Goal: Information Seeking & Learning: Learn about a topic

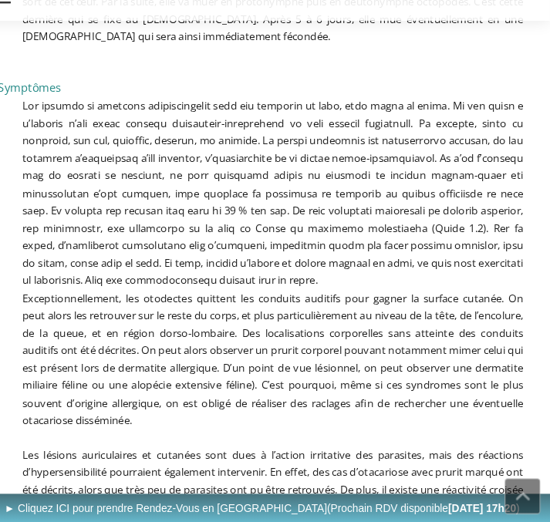
scroll to position [1881, 0]
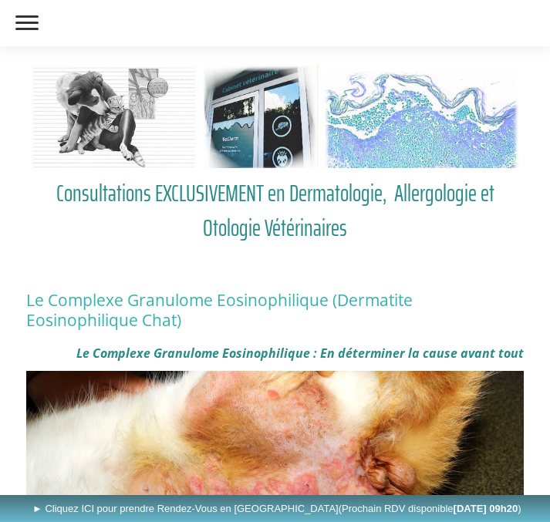
click at [19, 22] on span at bounding box center [26, 23] width 23 height 2
click at [0, 0] on input "checkbox" at bounding box center [0, 0] width 0 height 0
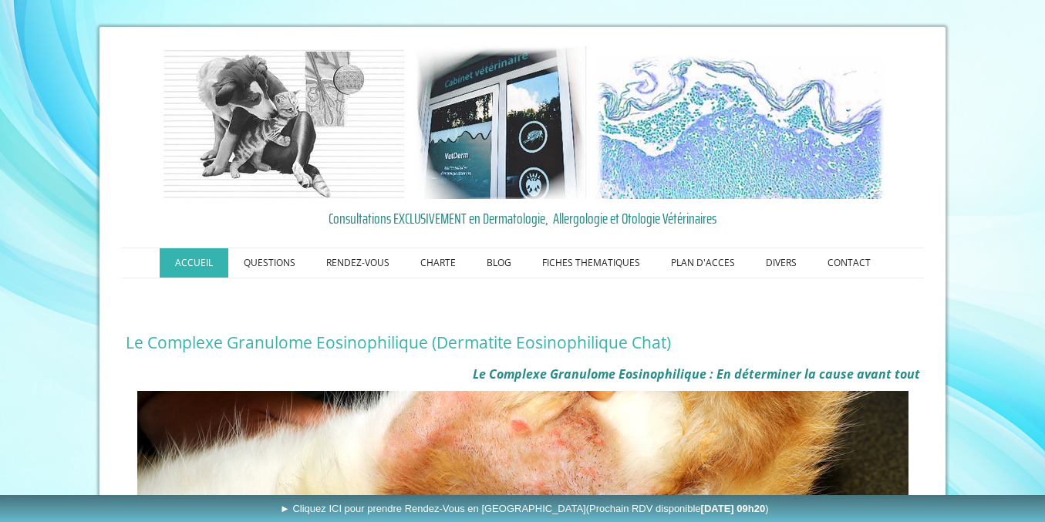
click at [195, 259] on link "ACCUEIL" at bounding box center [194, 262] width 69 height 29
